Goal: Information Seeking & Learning: Learn about a topic

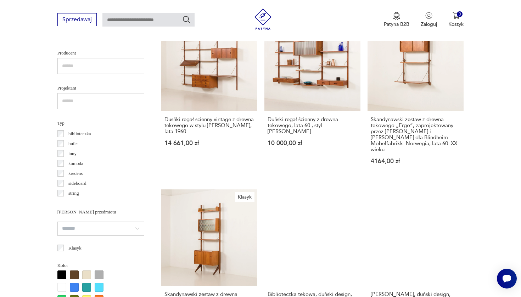
scroll to position [521, 0]
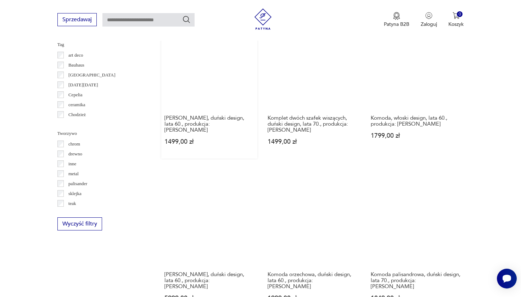
scroll to position [765, 0]
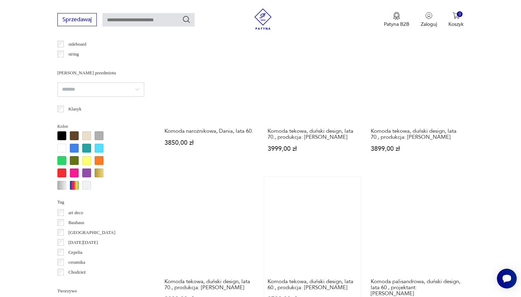
scroll to position [618, 0]
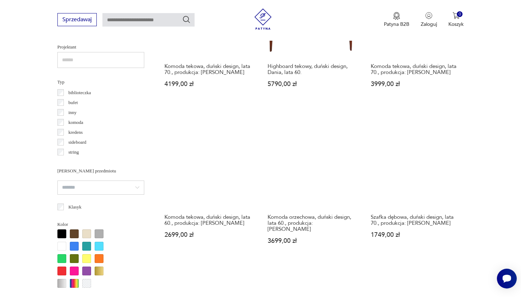
scroll to position [606, 0]
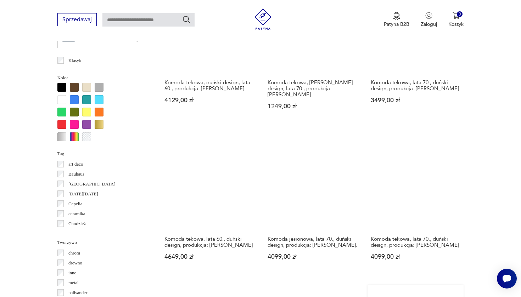
scroll to position [697, 0]
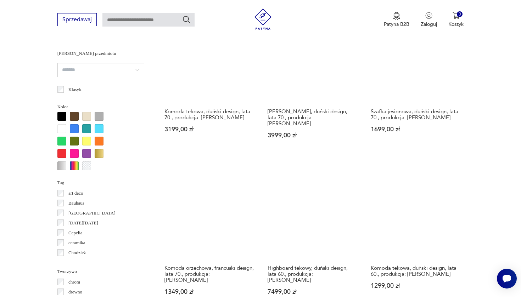
scroll to position [720, 0]
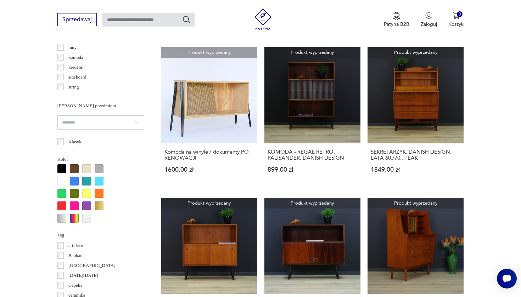
scroll to position [715, 0]
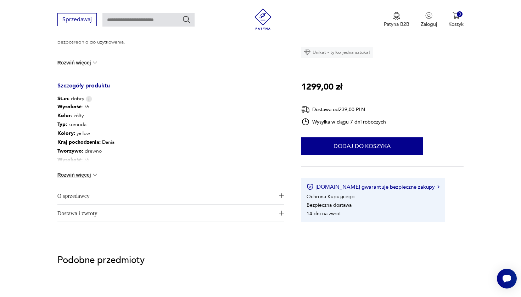
scroll to position [361, 0]
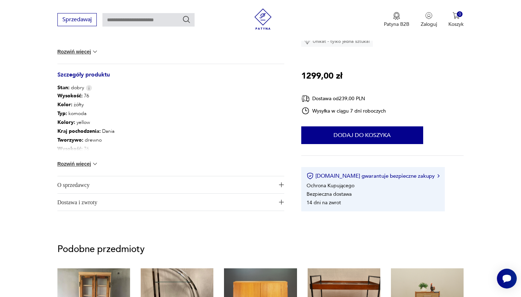
click at [92, 161] on img at bounding box center [94, 164] width 7 height 7
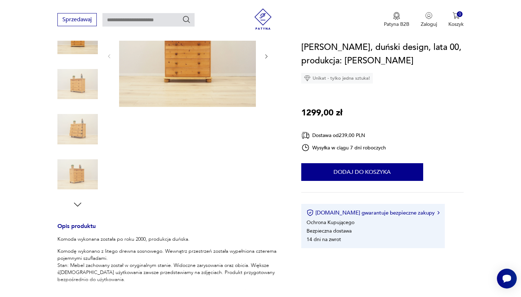
scroll to position [67, 0]
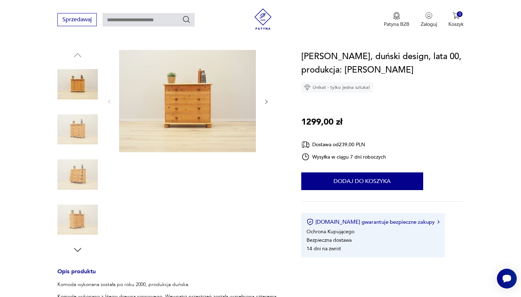
click at [157, 87] on img at bounding box center [187, 101] width 137 height 102
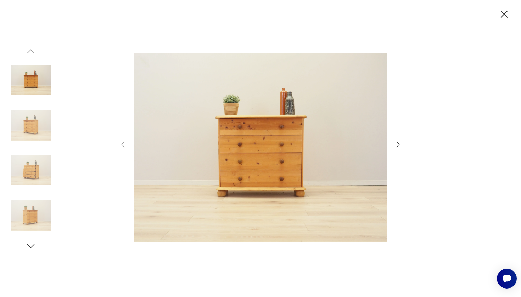
click at [399, 142] on icon "button" at bounding box center [398, 144] width 9 height 9
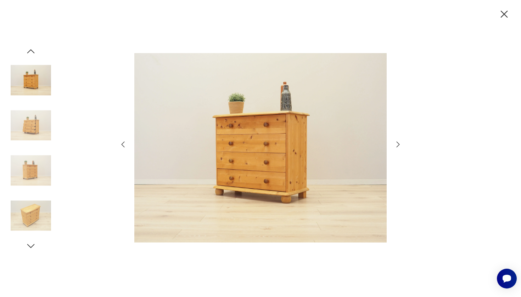
click at [399, 142] on icon "button" at bounding box center [398, 144] width 9 height 9
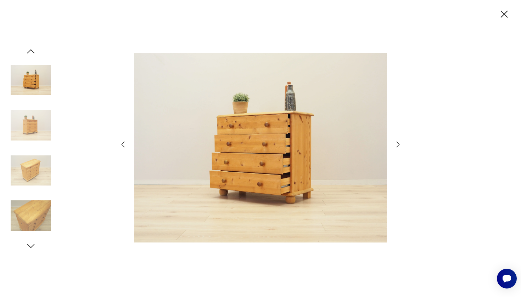
click at [399, 142] on icon "button" at bounding box center [398, 144] width 9 height 9
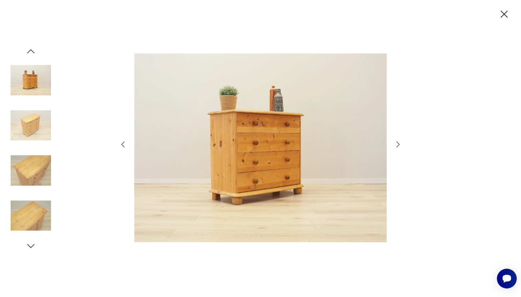
click at [399, 142] on icon "button" at bounding box center [398, 144] width 9 height 9
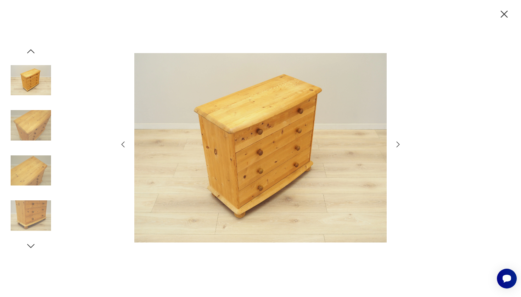
click at [399, 142] on icon "button" at bounding box center [398, 144] width 9 height 9
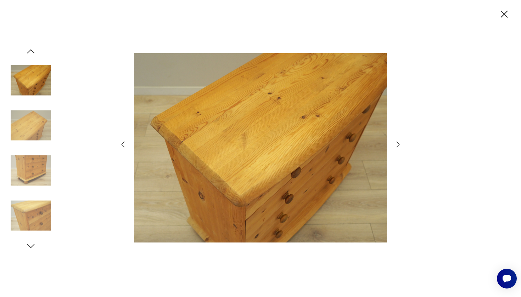
click at [399, 142] on icon "button" at bounding box center [398, 144] width 9 height 9
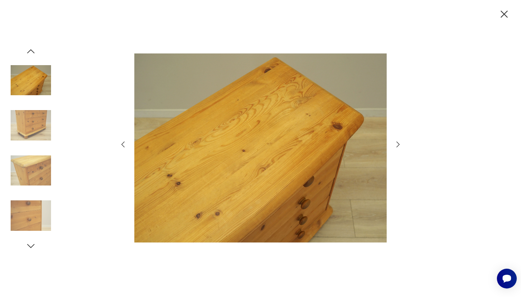
click at [399, 142] on icon "button" at bounding box center [398, 144] width 9 height 9
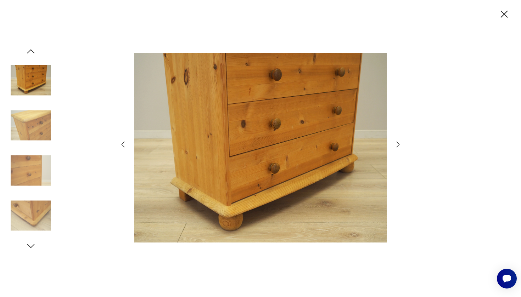
click at [399, 142] on icon "button" at bounding box center [398, 144] width 9 height 9
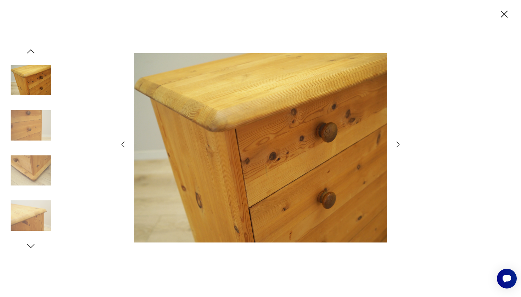
click at [399, 142] on icon "button" at bounding box center [398, 144] width 9 height 9
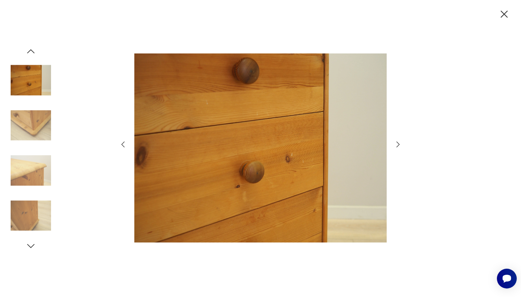
click at [399, 142] on icon "button" at bounding box center [398, 144] width 9 height 9
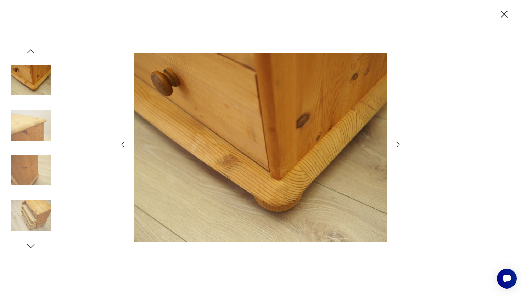
click at [399, 142] on icon "button" at bounding box center [398, 144] width 9 height 9
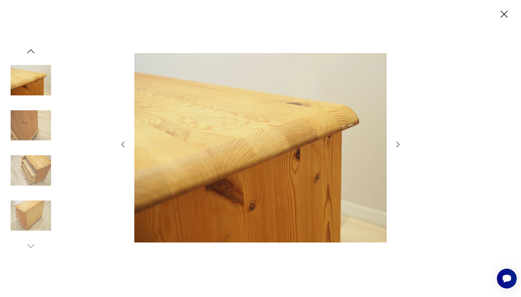
click at [399, 142] on icon "button" at bounding box center [398, 144] width 9 height 9
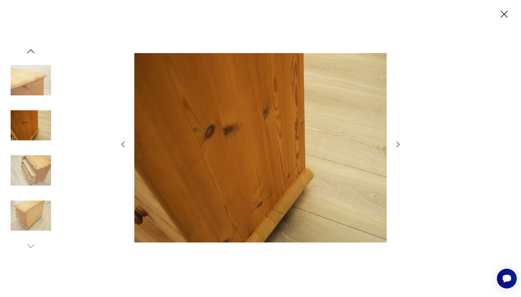
click at [505, 15] on icon "button" at bounding box center [504, 14] width 7 height 7
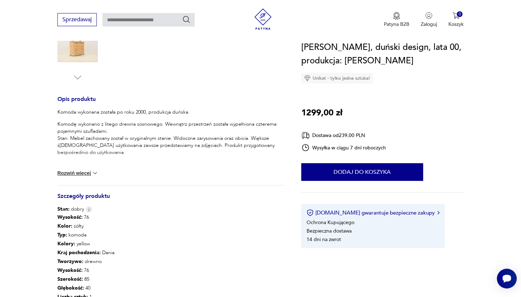
scroll to position [331, 0]
